Goal: Information Seeking & Learning: Learn about a topic

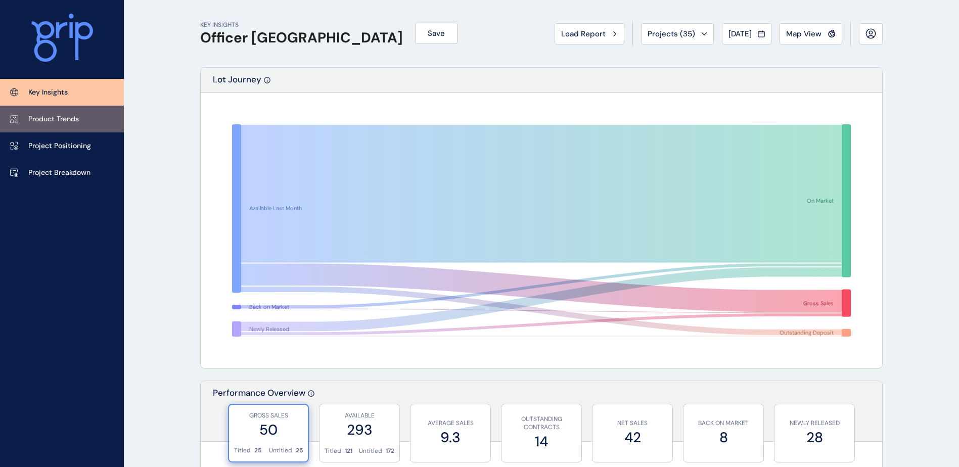
click at [50, 122] on p "Product Trends" at bounding box center [53, 119] width 51 height 10
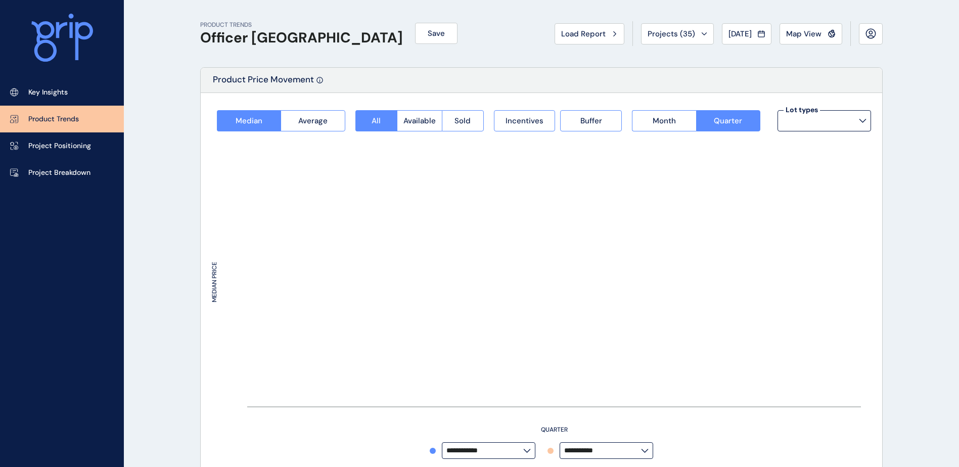
type input "**********"
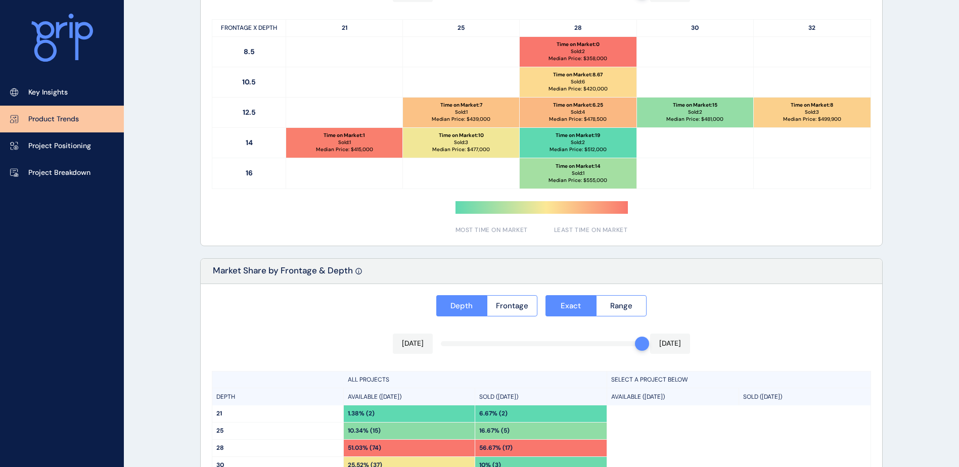
scroll to position [716, 0]
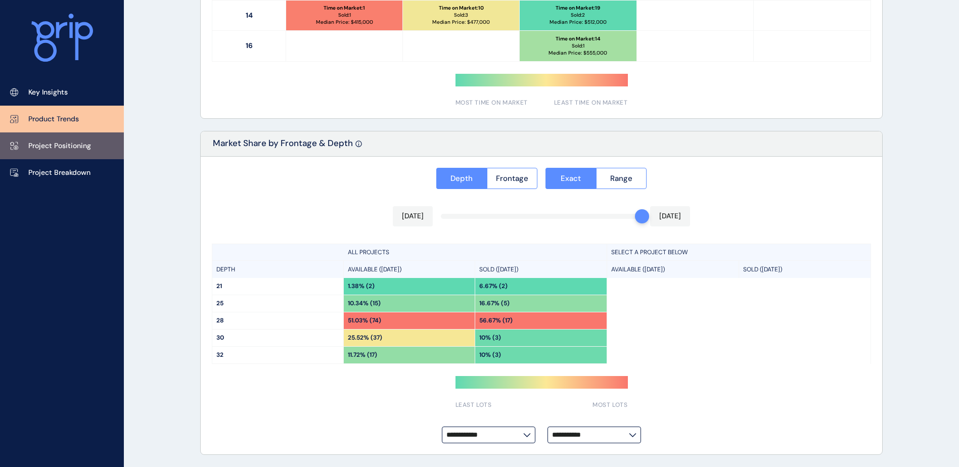
click at [56, 144] on p "Project Positioning" at bounding box center [59, 146] width 63 height 10
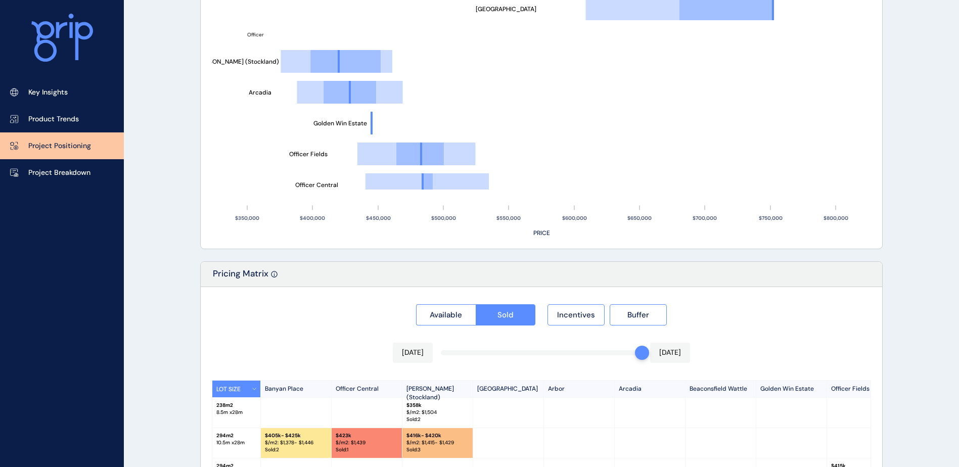
type input "**********"
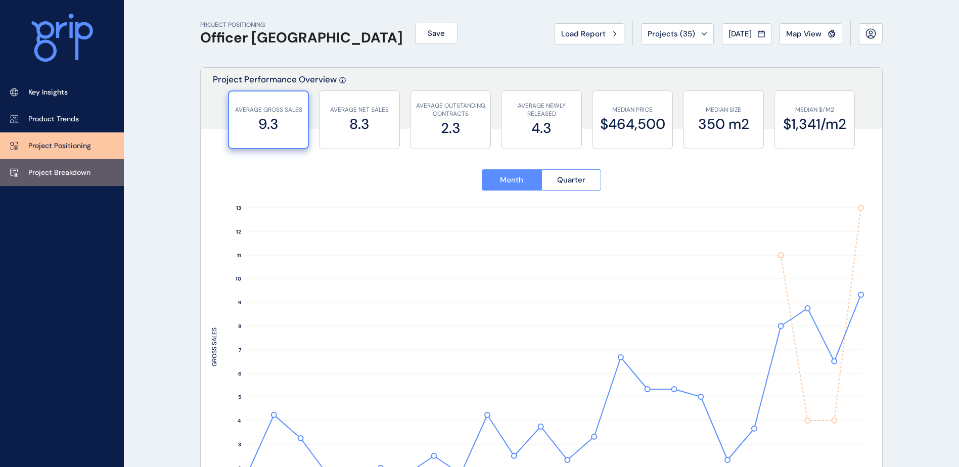
click at [67, 176] on p "Project Breakdown" at bounding box center [59, 173] width 62 height 10
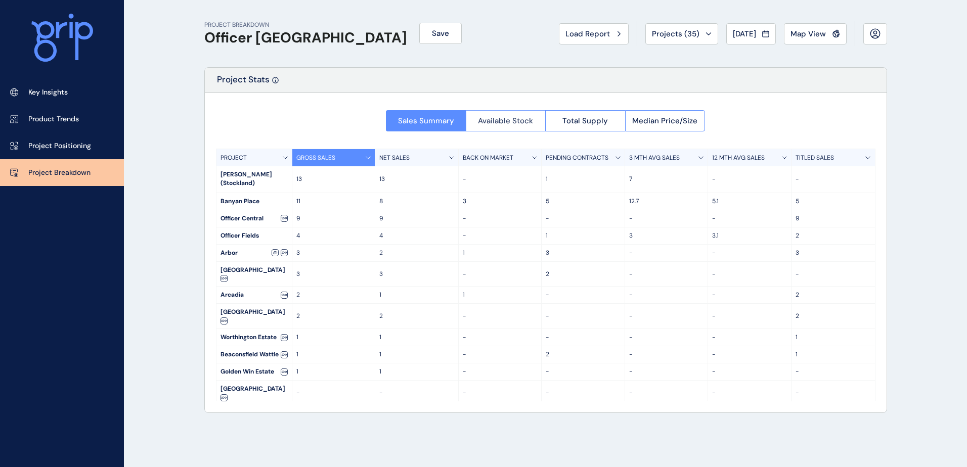
click at [496, 122] on span "Available Stock" at bounding box center [505, 121] width 55 height 10
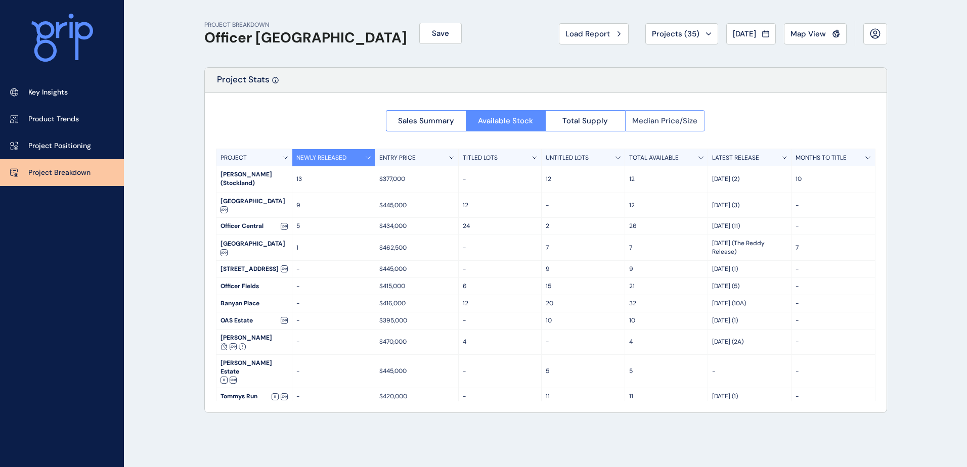
click at [648, 121] on span "Median Price/Size" at bounding box center [664, 121] width 65 height 10
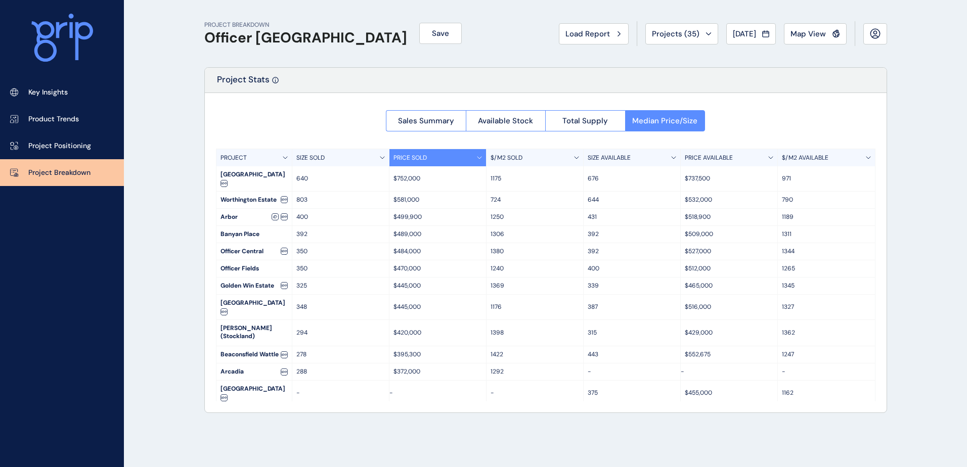
drag, startPoint x: 147, startPoint y: 182, endPoint x: 156, endPoint y: 188, distance: 10.7
click at [147, 182] on div "PROJECT BREAKDOWN Officer [PERSON_NAME] Save Load Report Projects ( 35 ) [DATE]…" at bounding box center [483, 233] width 967 height 467
click at [61, 94] on p "Key Insights" at bounding box center [47, 92] width 39 height 10
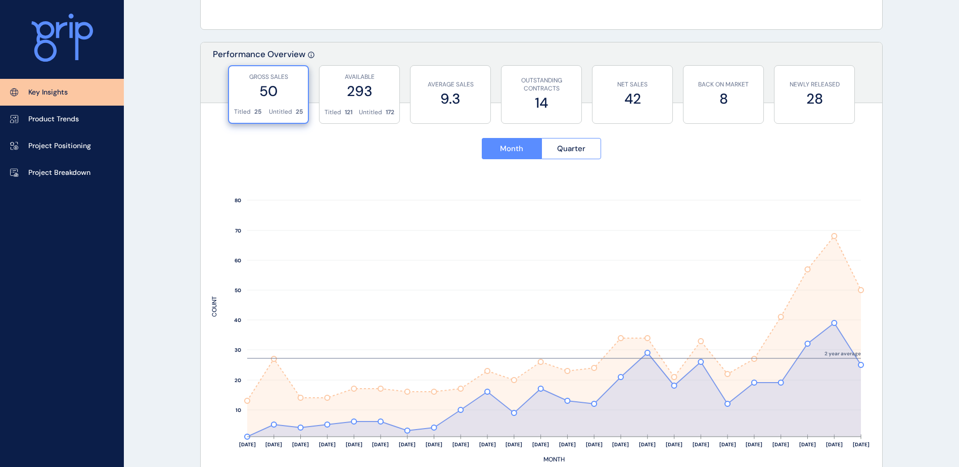
scroll to position [354, 0]
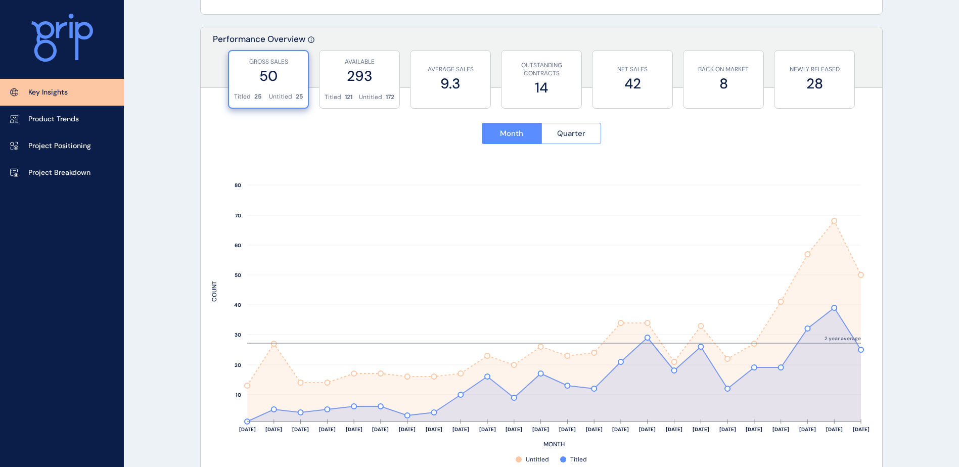
click at [589, 133] on button "Quarter" at bounding box center [572, 133] width 60 height 21
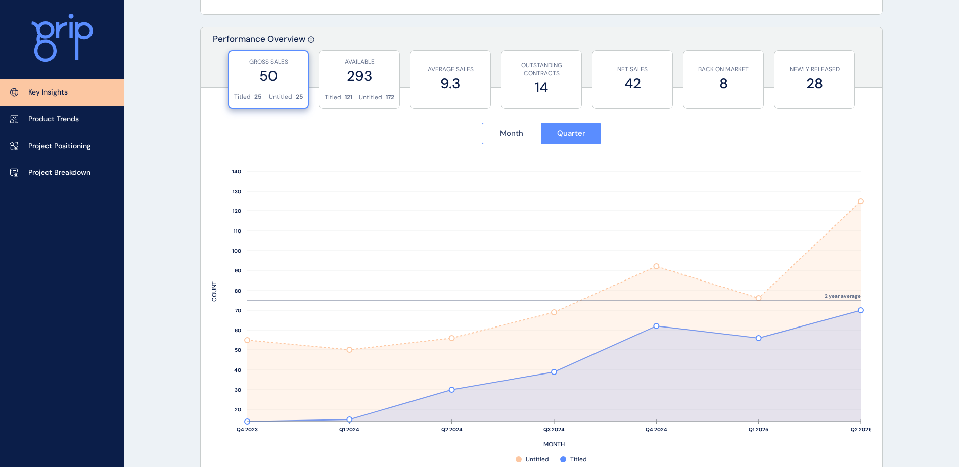
click at [511, 137] on span "Month" at bounding box center [511, 133] width 23 height 10
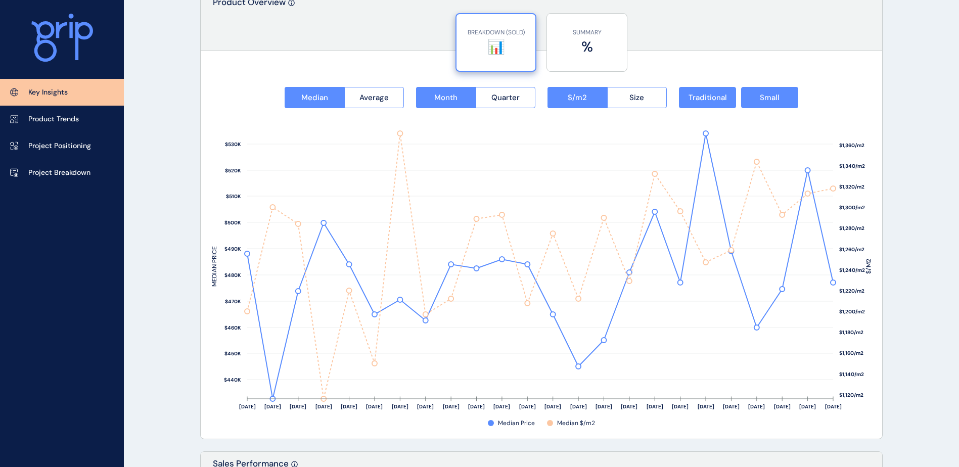
scroll to position [1264, 0]
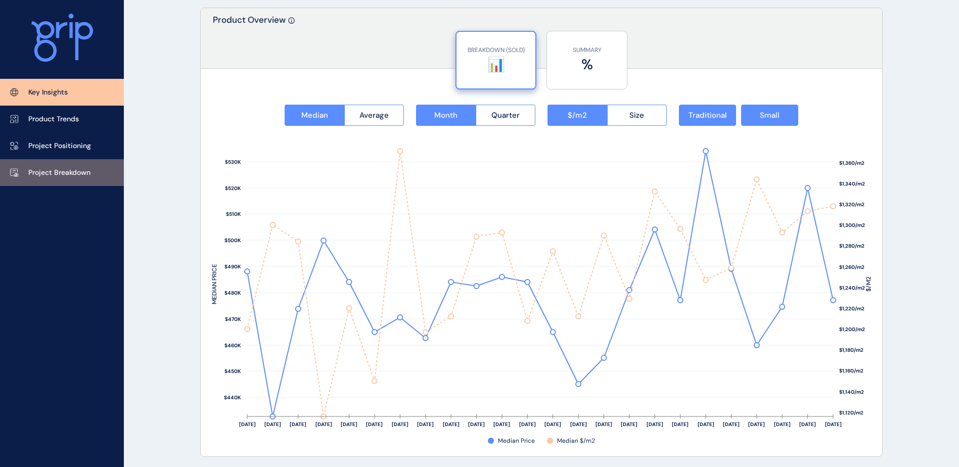
click at [65, 177] on p "Project Breakdown" at bounding box center [59, 173] width 62 height 10
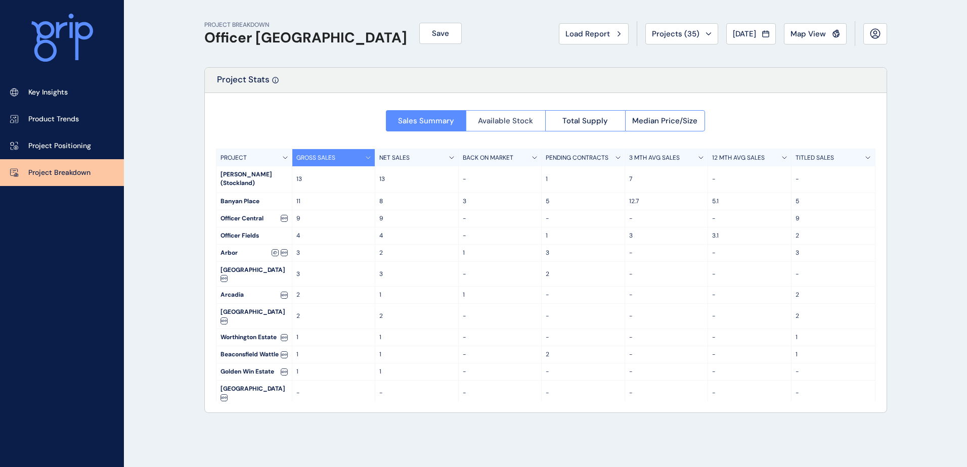
click at [516, 124] on span "Available Stock" at bounding box center [505, 121] width 55 height 10
